Goal: Task Accomplishment & Management: Complete application form

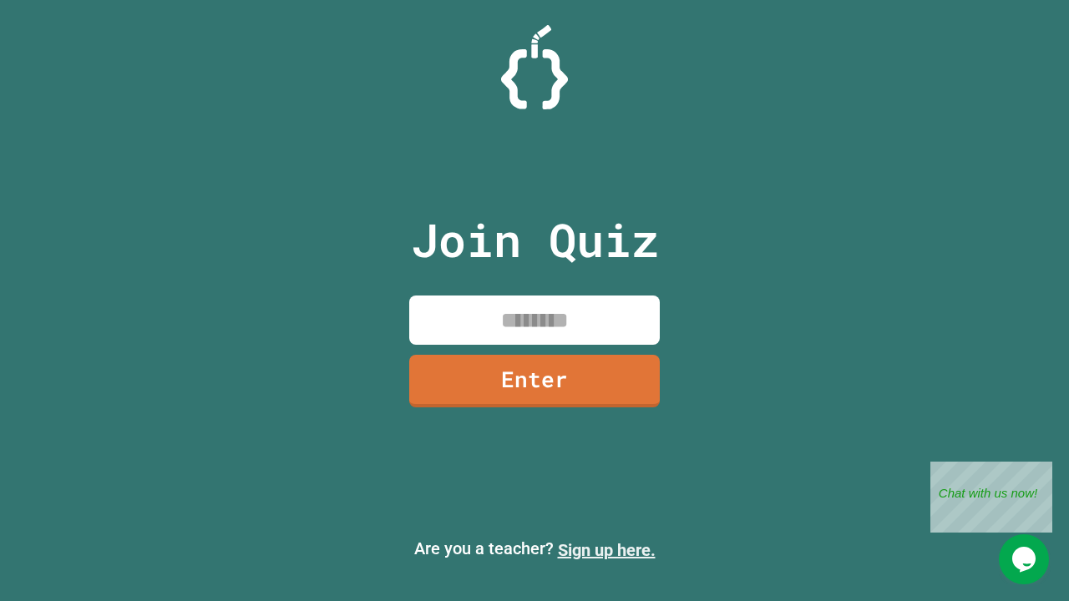
click at [606, 550] on link "Sign up here." at bounding box center [607, 550] width 98 height 20
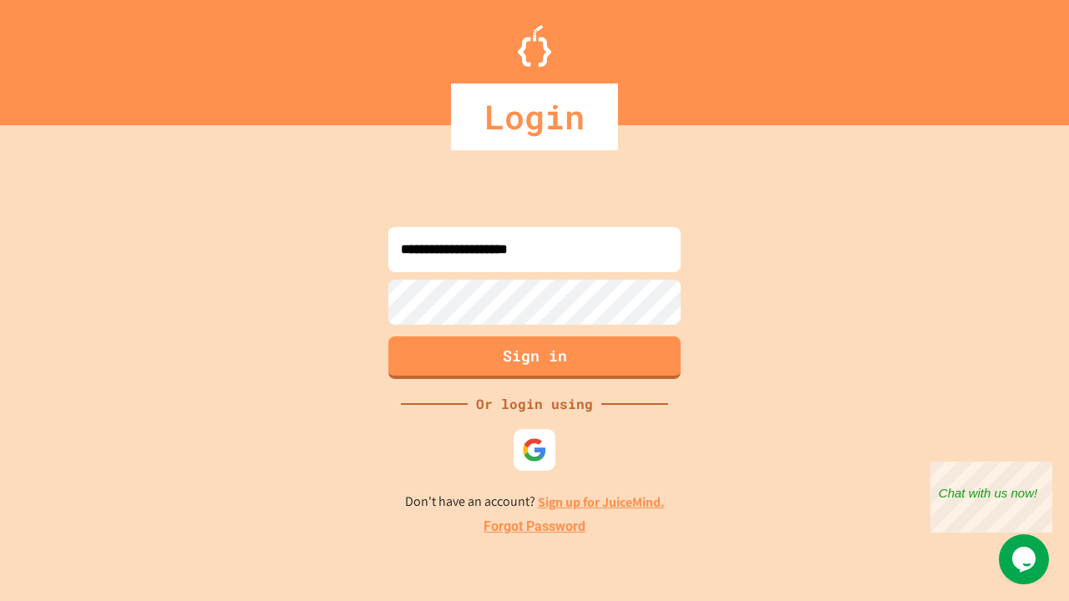
type input "**********"
